Goal: Task Accomplishment & Management: Use online tool/utility

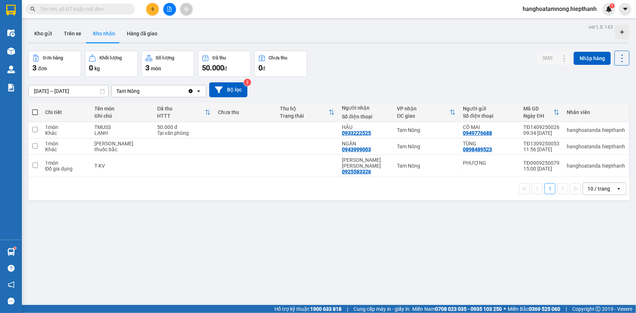
click at [91, 11] on input "text" at bounding box center [83, 9] width 86 height 8
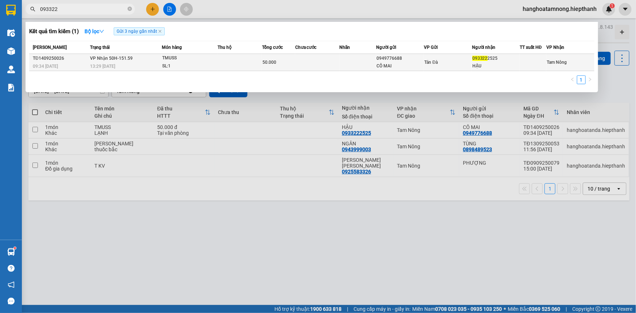
type input "093322"
click at [462, 60] on div "Tản Đà" at bounding box center [447, 62] width 47 height 8
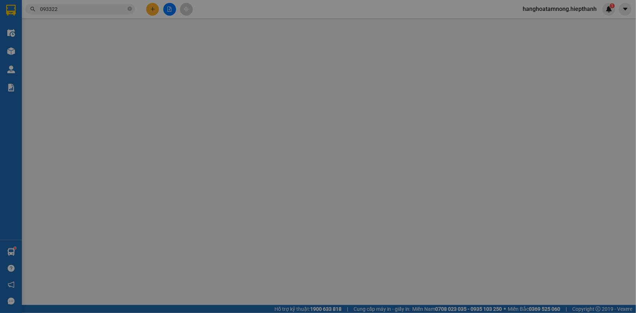
type input "0949776688"
type input "CÔ MAI"
type input "0933222525"
type input "HẬU"
type input "50.000"
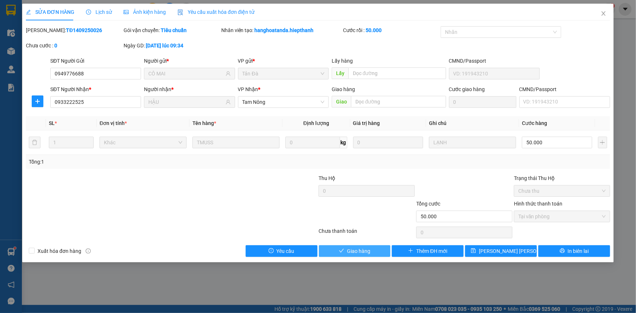
click at [377, 250] on button "Giao hàng" at bounding box center [355, 251] width 72 height 12
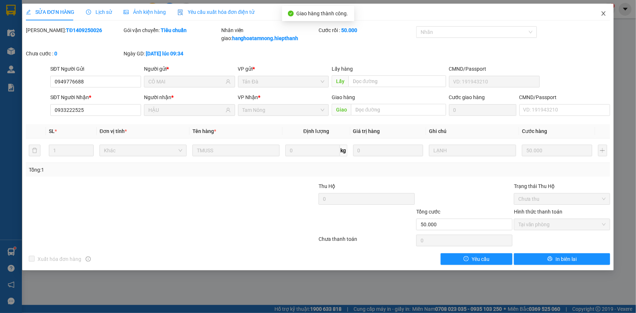
click at [605, 15] on icon "close" at bounding box center [603, 13] width 4 height 4
